Goal: Transaction & Acquisition: Purchase product/service

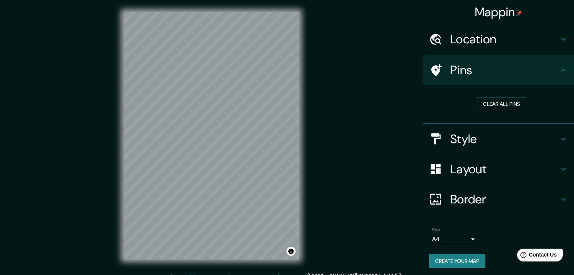
scroll to position [2, 0]
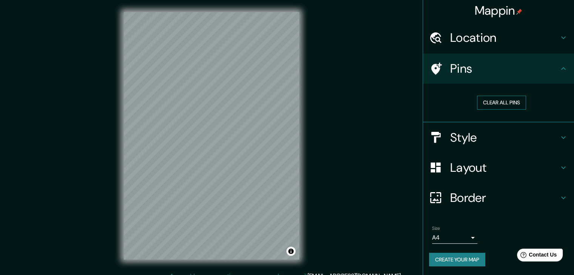
click at [477, 102] on button "Clear all pins" at bounding box center [501, 103] width 49 height 14
click at [477, 106] on button "Clear all pins" at bounding box center [501, 103] width 49 height 14
click at [450, 259] on button "Create your map" at bounding box center [457, 260] width 56 height 14
click at [450, 259] on div "Create your map" at bounding box center [498, 260] width 139 height 14
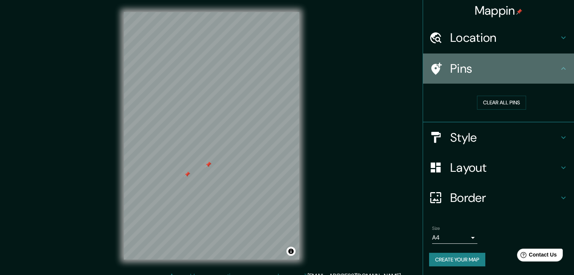
click at [507, 57] on div "Pins" at bounding box center [498, 69] width 151 height 30
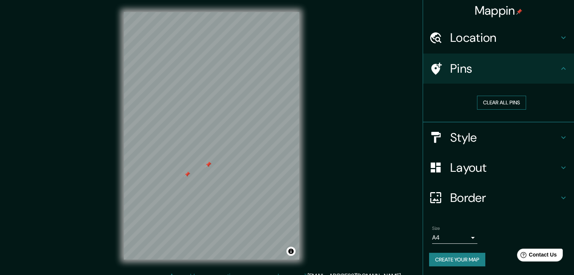
click at [477, 109] on div "Clear all pins" at bounding box center [501, 103] width 145 height 26
click at [477, 107] on button "Clear all pins" at bounding box center [501, 103] width 49 height 14
drag, startPoint x: 439, startPoint y: 263, endPoint x: 363, endPoint y: 65, distance: 212.2
click at [363, 65] on div "Mappin Location [STREET_ADDRESS][PERSON_NAME] de Querétaro, [GEOGRAPHIC_DATA], …" at bounding box center [287, 142] width 574 height 284
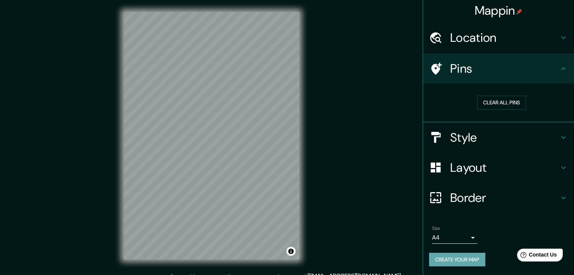
click at [470, 260] on button "Create your map" at bounding box center [457, 260] width 56 height 14
click at [470, 260] on div "Create your map" at bounding box center [498, 260] width 139 height 14
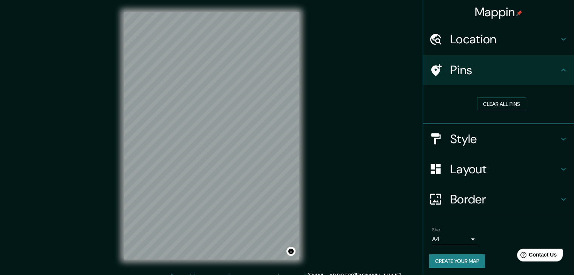
scroll to position [2, 0]
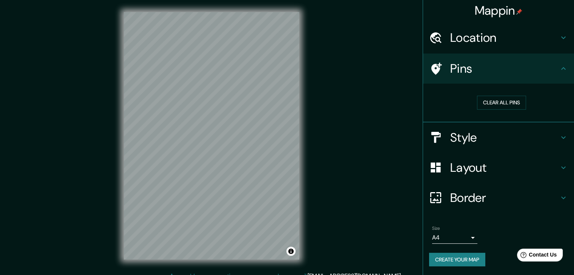
click at [465, 30] on h4 "Location" at bounding box center [504, 37] width 109 height 15
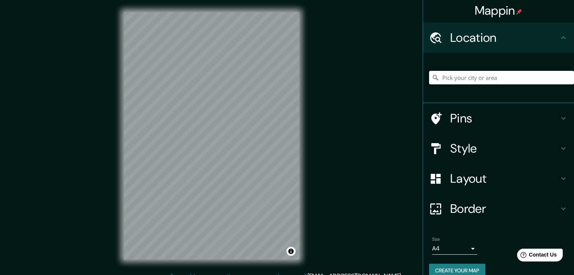
click at [434, 81] on input "Pick your city or area" at bounding box center [501, 78] width 145 height 14
paste input "[PERSON_NAME] 2, Conjunto Parques, 76158 [GEOGRAPHIC_DATA], [GEOGRAPHIC_DATA]."
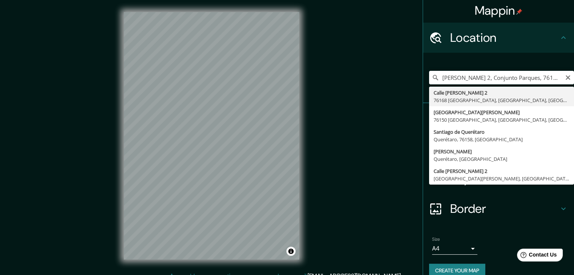
type input "[STREET_ADDRESS][PERSON_NAME]"
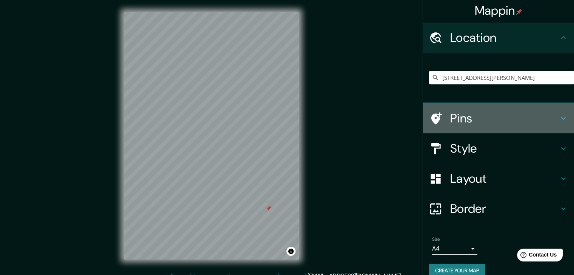
click at [449, 128] on div "Pins" at bounding box center [498, 118] width 151 height 30
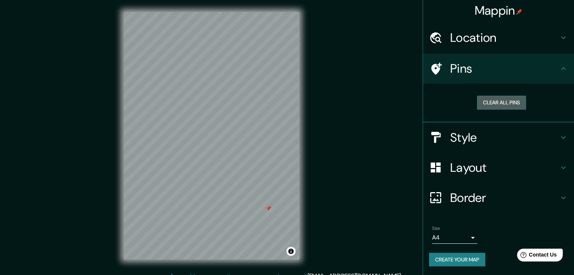
click at [484, 105] on button "Clear all pins" at bounding box center [501, 103] width 49 height 14
click at [323, 195] on div "Mappin Location [STREET_ADDRESS][PERSON_NAME], [GEOGRAPHIC_DATA] Pins Clear all…" at bounding box center [287, 142] width 574 height 284
click at [302, 184] on div "© Mapbox © OpenStreetMap Improve this map" at bounding box center [212, 136] width 200 height 272
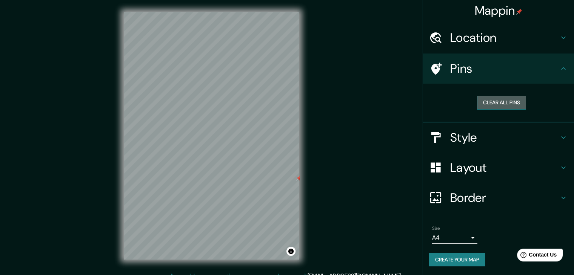
click at [490, 98] on button "Clear all pins" at bounding box center [501, 103] width 49 height 14
click at [447, 256] on button "Create your map" at bounding box center [457, 260] width 56 height 14
click at [447, 256] on div "Create your map" at bounding box center [498, 260] width 139 height 14
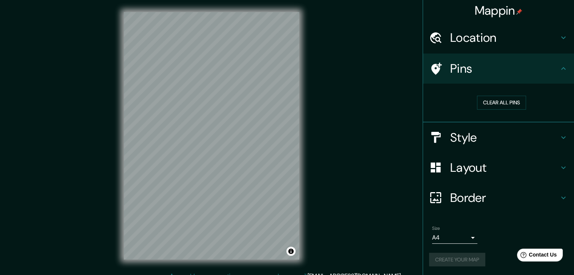
click at [447, 256] on div "Create your map" at bounding box center [498, 260] width 139 height 14
click at [292, 250] on button "Toggle attribution" at bounding box center [290, 251] width 9 height 9
click at [488, 100] on button "Clear all pins" at bounding box center [501, 103] width 49 height 14
click at [320, 170] on div "Mappin Location [STREET_ADDRESS][PERSON_NAME], [GEOGRAPHIC_DATA] Pins Clear all…" at bounding box center [287, 142] width 574 height 284
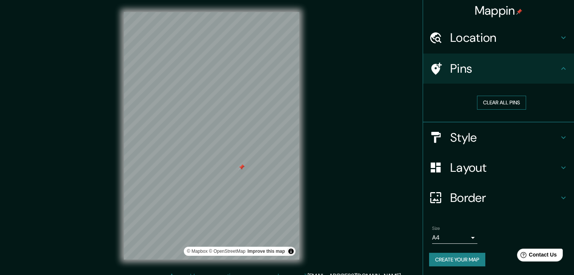
click at [479, 101] on button "Clear all pins" at bounding box center [501, 103] width 49 height 14
click at [460, 132] on h4 "Style" at bounding box center [504, 137] width 109 height 15
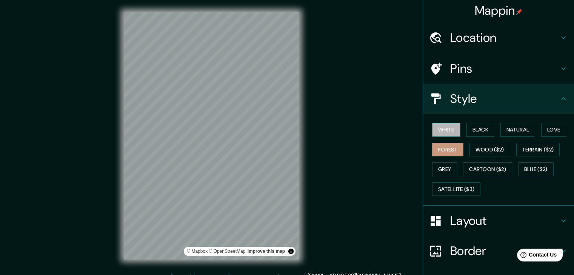
click at [444, 127] on button "White" at bounding box center [446, 130] width 28 height 14
click at [466, 127] on button "Black" at bounding box center [480, 130] width 28 height 14
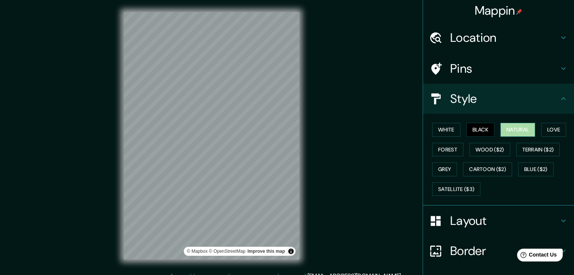
click at [518, 130] on button "Natural" at bounding box center [517, 130] width 35 height 14
click at [550, 131] on button "Love" at bounding box center [553, 130] width 25 height 14
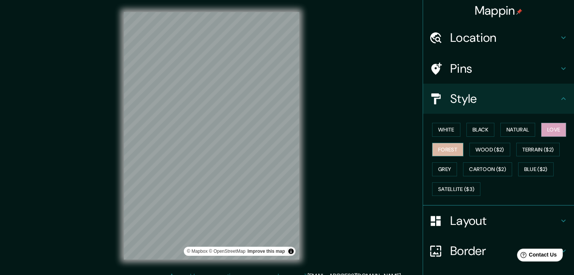
click at [439, 143] on button "Forest" at bounding box center [447, 150] width 31 height 14
click at [508, 128] on button "Natural" at bounding box center [517, 130] width 35 height 14
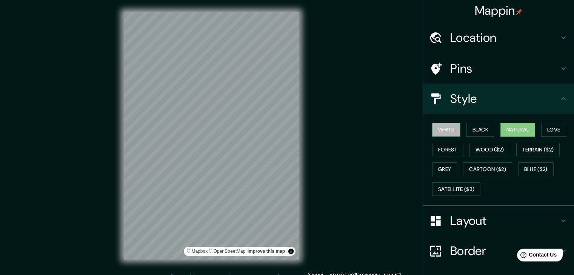
click at [444, 130] on button "White" at bounding box center [446, 130] width 28 height 14
click at [510, 131] on button "Natural" at bounding box center [517, 130] width 35 height 14
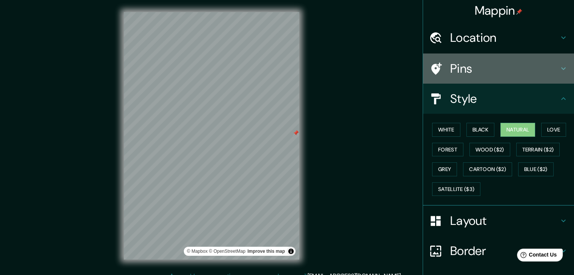
click at [472, 73] on h4 "Pins" at bounding box center [504, 68] width 109 height 15
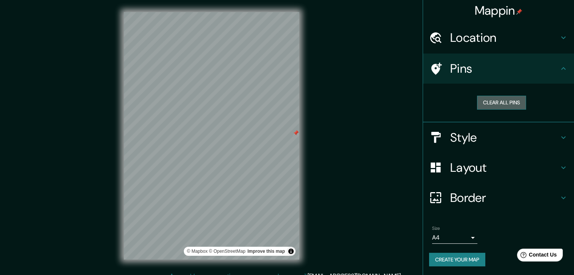
click at [488, 99] on button "Clear all pins" at bounding box center [501, 103] width 49 height 14
click at [477, 105] on button "Clear all pins" at bounding box center [501, 103] width 49 height 14
click at [477, 104] on button "Clear all pins" at bounding box center [501, 103] width 49 height 14
